Goal: Task Accomplishment & Management: Manage account settings

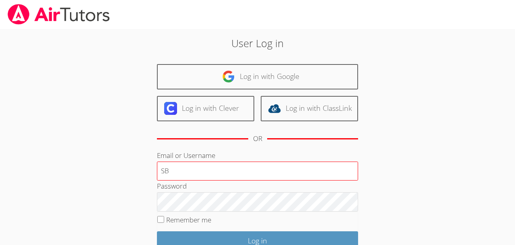
type input "S"
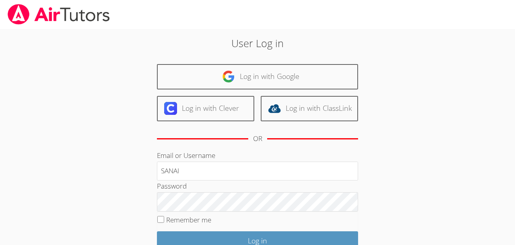
type input "SANAI"
click at [161, 218] on input "Remember me" at bounding box center [160, 219] width 7 height 7
click at [164, 221] on input "Remember me" at bounding box center [160, 219] width 7 height 7
checkbox input "false"
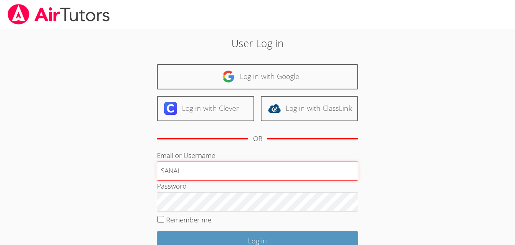
click at [268, 174] on input "SANAI" at bounding box center [257, 170] width 201 height 19
type input "S"
